Goal: Communication & Community: Answer question/provide support

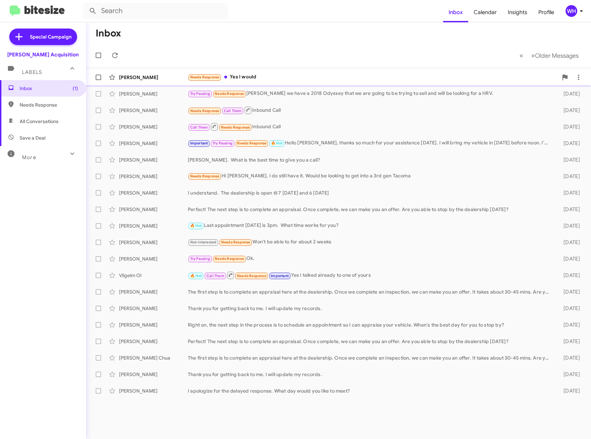
click at [156, 79] on div "[PERSON_NAME]" at bounding box center [153, 77] width 69 height 7
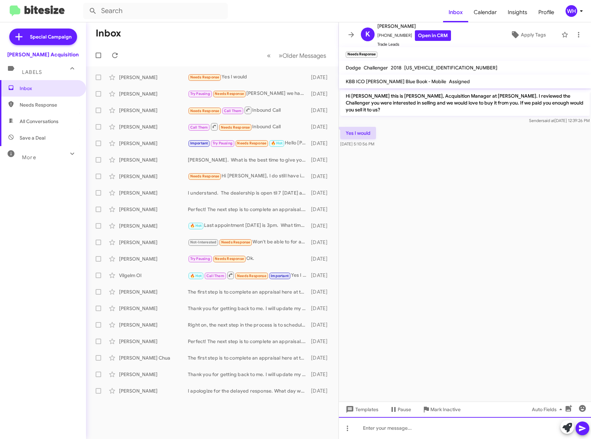
click at [459, 426] on div at bounding box center [465, 428] width 252 height 22
click at [375, 415] on span "Templates" at bounding box center [361, 410] width 34 height 12
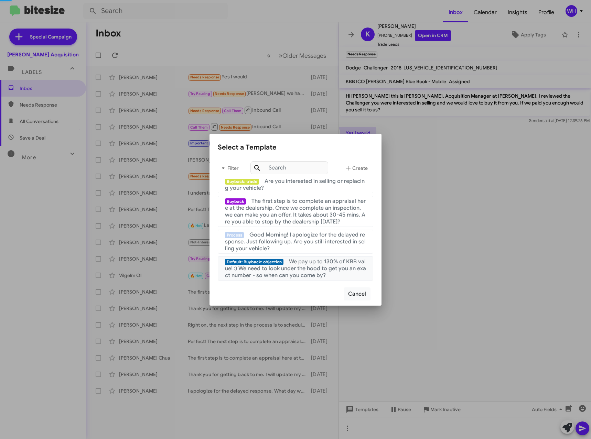
scroll to position [138, 0]
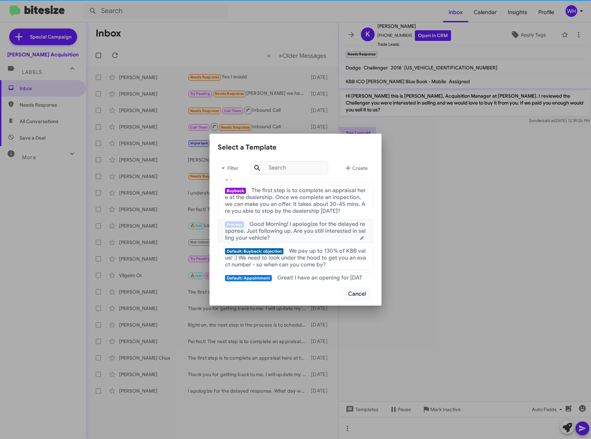
click at [295, 226] on span "Good Morning! I apologize for the delayed response. Just following up. Are you …" at bounding box center [295, 231] width 141 height 21
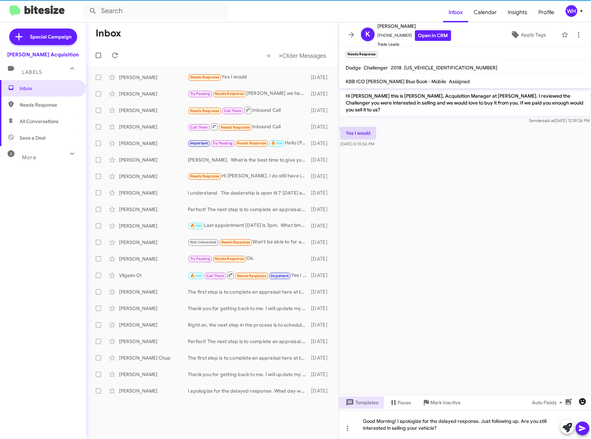
drag, startPoint x: 579, startPoint y: 428, endPoint x: 577, endPoint y: 406, distance: 21.7
click at [579, 427] on icon at bounding box center [582, 429] width 8 height 8
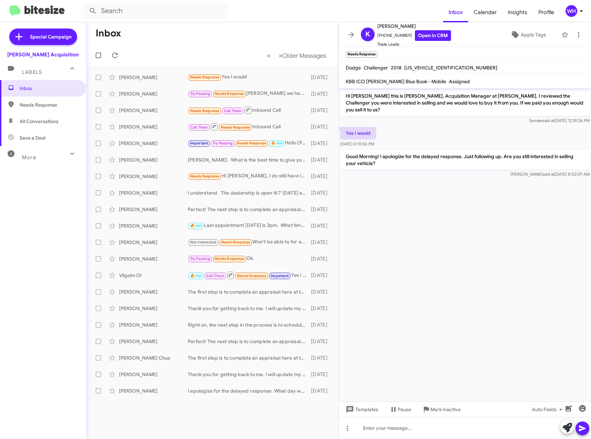
click at [461, 287] on cdk-virtual-scroll-viewport "Hi [PERSON_NAME] this is [PERSON_NAME], Acquisition Manager at [PERSON_NAME]. I…" at bounding box center [465, 244] width 252 height 313
click at [133, 76] on div "[PERSON_NAME]" at bounding box center [153, 77] width 69 height 7
click at [476, 242] on cdk-virtual-scroll-viewport "Hi [PERSON_NAME] this is [PERSON_NAME], Acquisition Manager at [PERSON_NAME]. I…" at bounding box center [465, 244] width 252 height 313
click at [143, 97] on div "[PERSON_NAME] Try Pausing Needs Response [PERSON_NAME] we have a 2018 Odyssey t…" at bounding box center [213, 94] width 242 height 14
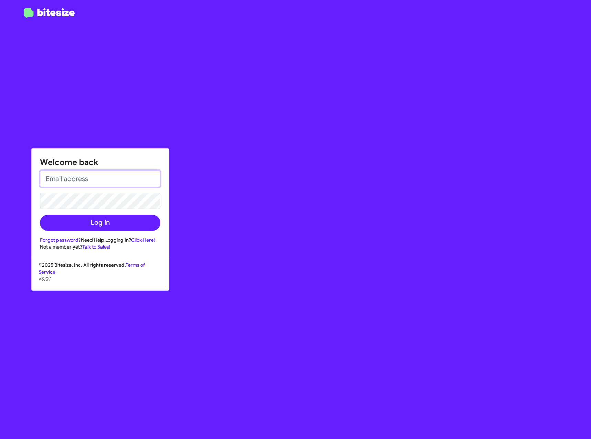
click at [104, 180] on input "email" at bounding box center [100, 179] width 120 height 17
type input "[EMAIL_ADDRESS][DOMAIN_NAME]"
click at [40, 215] on button "Log In" at bounding box center [100, 223] width 120 height 17
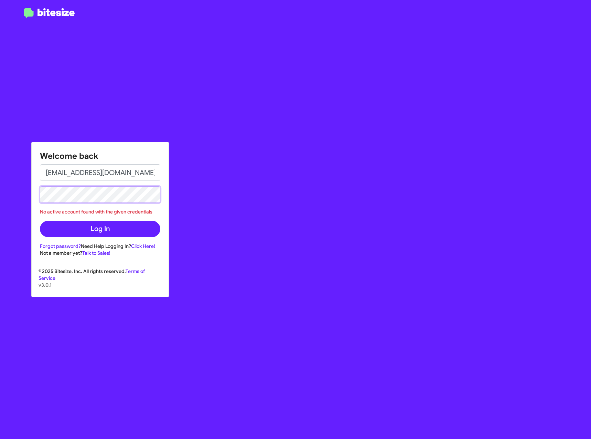
click at [0, 202] on html "Welcome back [EMAIL_ADDRESS][DOMAIN_NAME] No active account found with the give…" at bounding box center [295, 219] width 591 height 439
click at [40, 221] on button "Log In" at bounding box center [100, 229] width 120 height 17
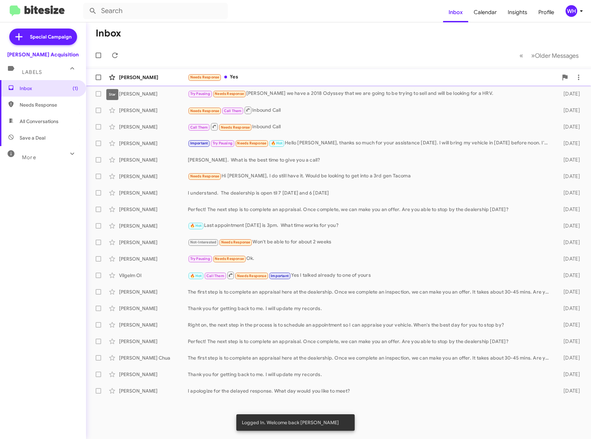
drag, startPoint x: 111, startPoint y: 82, endPoint x: 131, endPoint y: 76, distance: 20.3
click at [111, 82] on button at bounding box center [112, 78] width 14 height 14
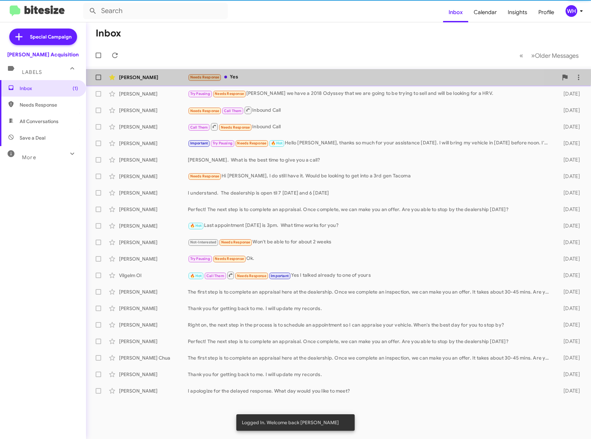
click at [130, 76] on div "[PERSON_NAME]" at bounding box center [153, 77] width 69 height 7
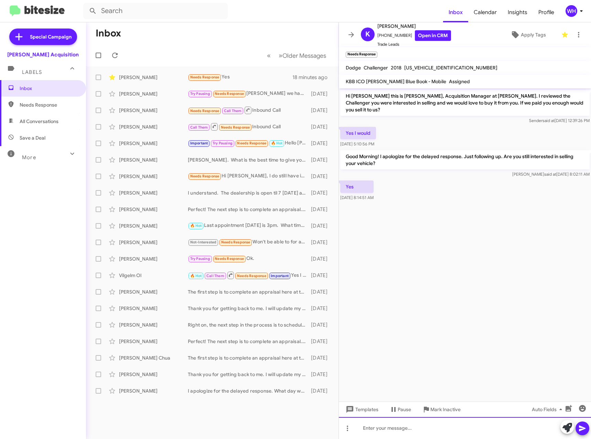
click at [383, 430] on div at bounding box center [465, 428] width 252 height 22
click at [370, 412] on span "Templates" at bounding box center [361, 410] width 34 height 12
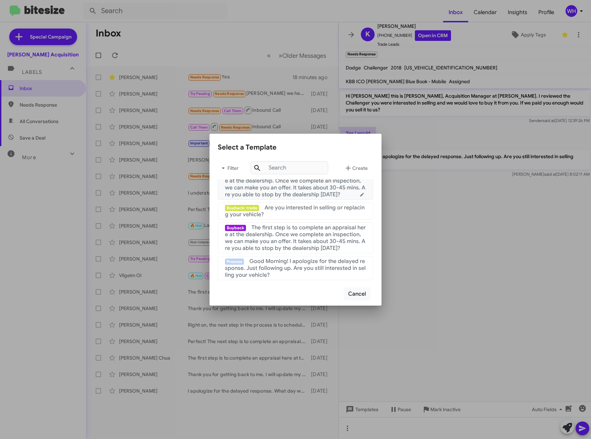
scroll to position [103, 0]
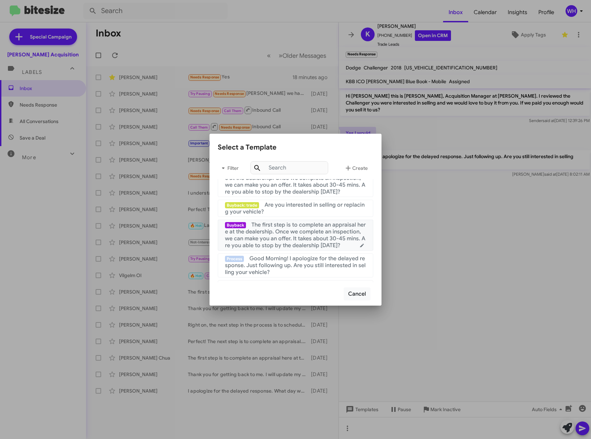
click at [298, 237] on span "The first step is to complete an appraisal here at the dealership. Once we comp…" at bounding box center [295, 236] width 141 height 28
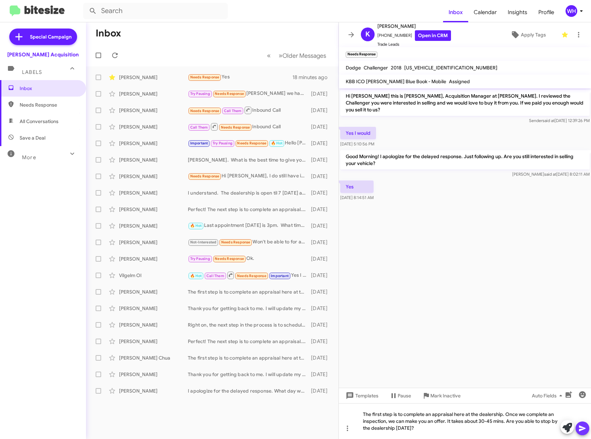
click at [580, 430] on icon at bounding box center [582, 429] width 7 height 6
